Goal: Task Accomplishment & Management: Manage account settings

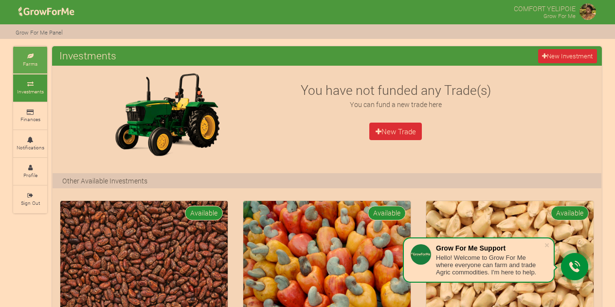
click at [33, 64] on small "Farms" at bounding box center [30, 63] width 15 height 7
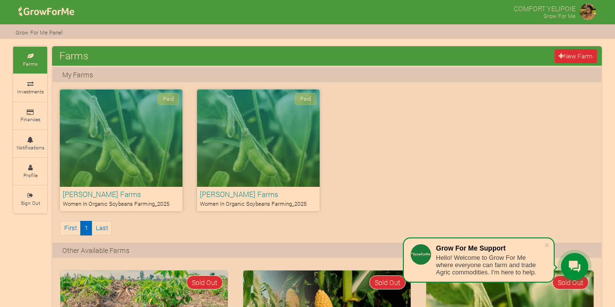
click at [96, 142] on div "Paid" at bounding box center [121, 138] width 123 height 97
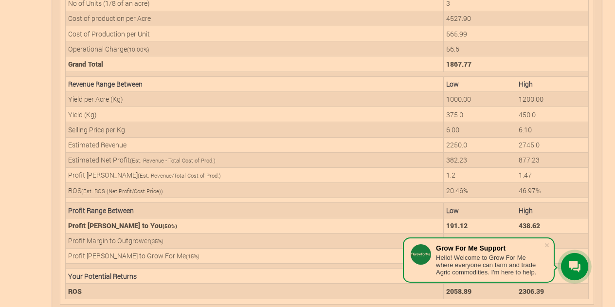
scroll to position [393, 0]
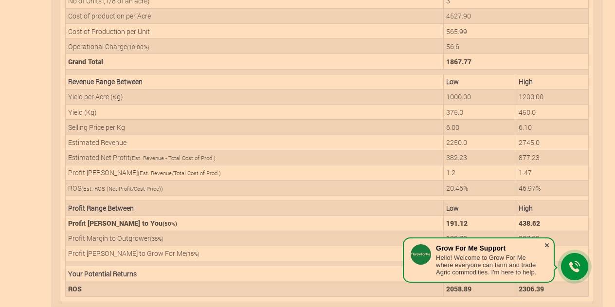
click at [549, 243] on span at bounding box center [547, 246] width 10 height 10
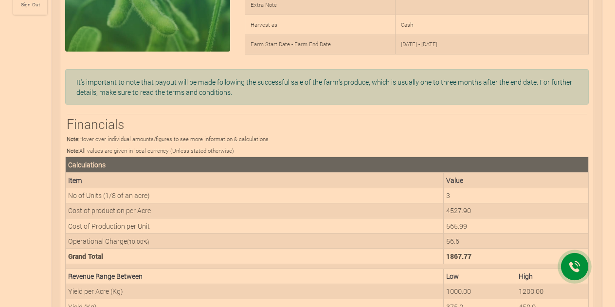
scroll to position [0, 0]
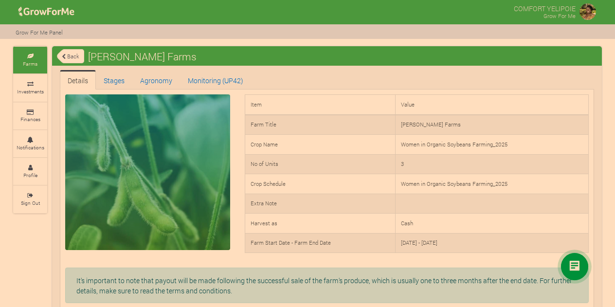
click at [72, 56] on link "Back" at bounding box center [70, 56] width 27 height 16
click at [33, 92] on small "Investments" at bounding box center [30, 91] width 27 height 7
